Goal: Task Accomplishment & Management: Manage account settings

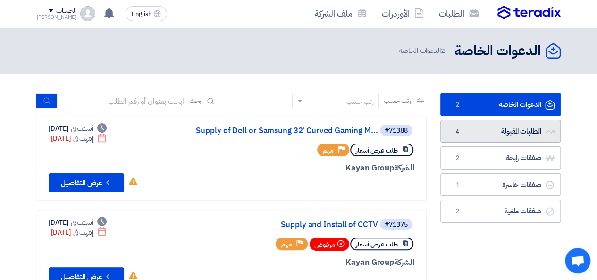
click at [500, 134] on link "الطلبات المقبولة الطلبات المقبولة 4" at bounding box center [500, 131] width 120 height 23
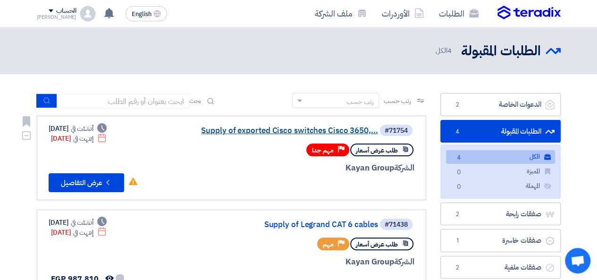
click at [242, 133] on link "Supply of exported Cisco switches Cisco 3650,..." at bounding box center [283, 130] width 189 height 8
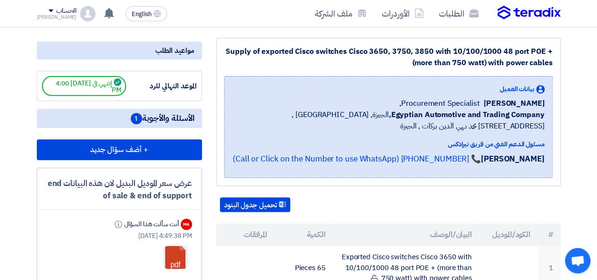
scroll to position [377, 0]
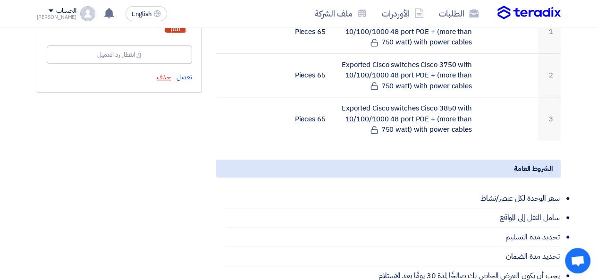
click at [164, 74] on span "حذف" at bounding box center [164, 77] width 14 height 10
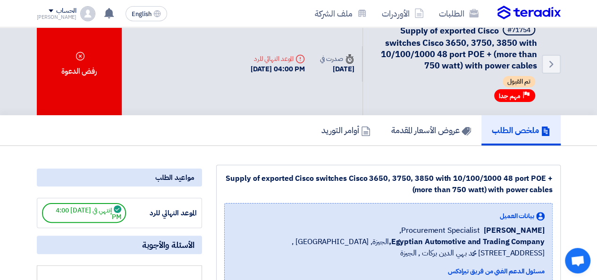
scroll to position [0, 0]
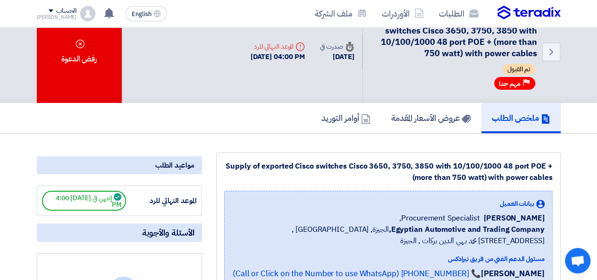
scroll to position [236, 0]
